Goal: Check status: Check status

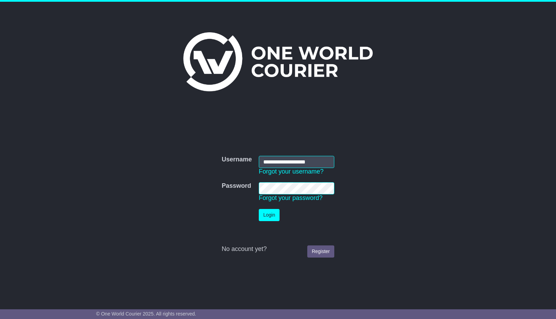
type input "**********"
click at [259, 209] on button "Login" at bounding box center [269, 215] width 21 height 12
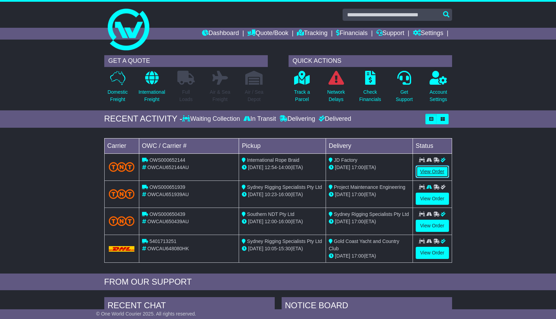
click at [433, 171] on link "View Order" at bounding box center [432, 171] width 33 height 12
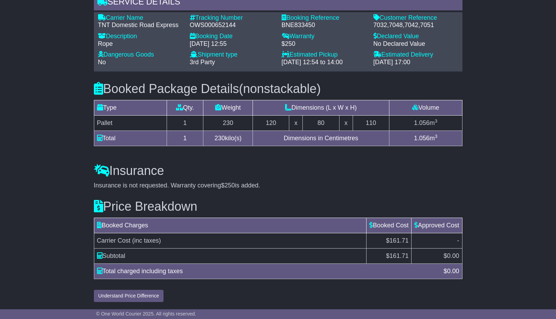
scroll to position [172, 0]
